Goal: Register for event/course

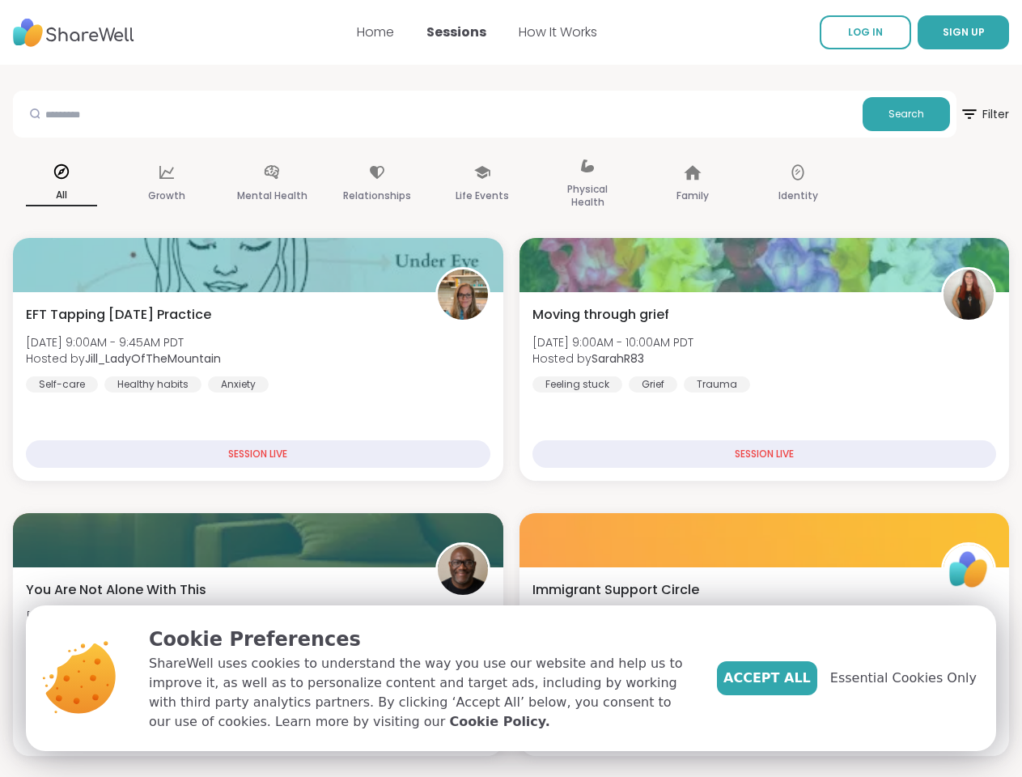
click at [943, 32] on span "SIGN UP" at bounding box center [964, 32] width 42 height 14
click at [960, 114] on span "Filter" at bounding box center [984, 114] width 49 height 39
click at [110, 185] on div "All" at bounding box center [61, 184] width 97 height 81
click at [215, 185] on div "Growth" at bounding box center [166, 184] width 97 height 81
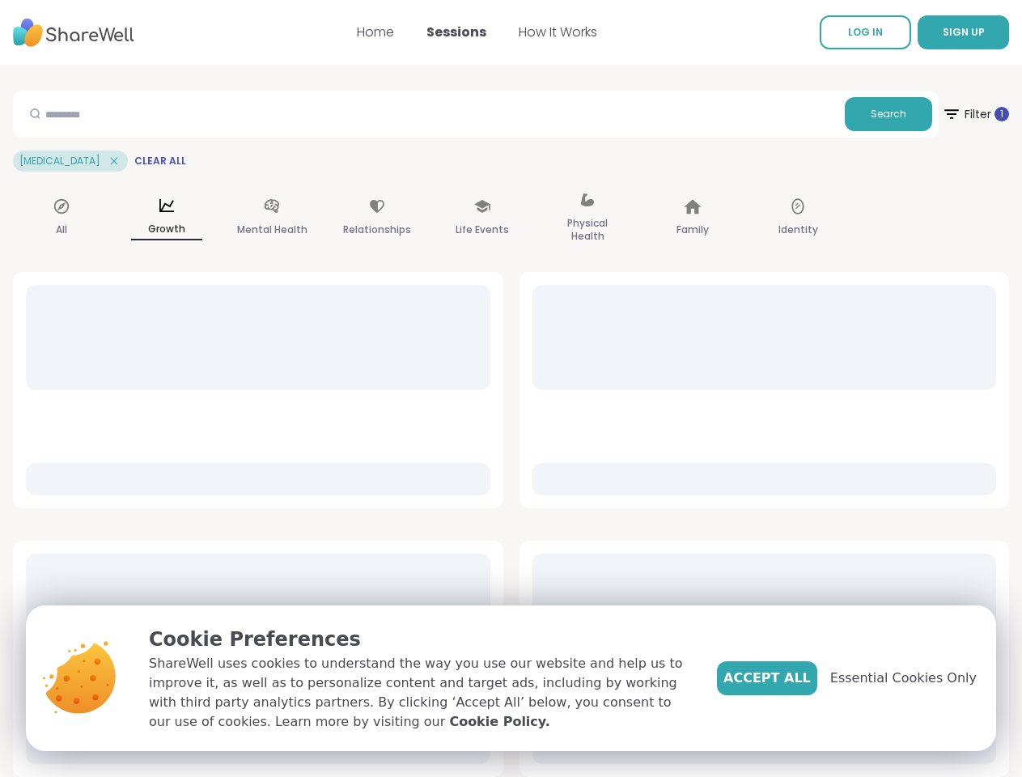
click at [320, 185] on div "Mental Health" at bounding box center [271, 218] width 97 height 81
click at [426, 185] on div "Relationships" at bounding box center [377, 218] width 97 height 81
click at [531, 185] on div "Life Events" at bounding box center [482, 218] width 97 height 81
click at [636, 185] on div "Physical Health" at bounding box center [587, 218] width 97 height 81
